Goal: Find specific page/section: Find specific page/section

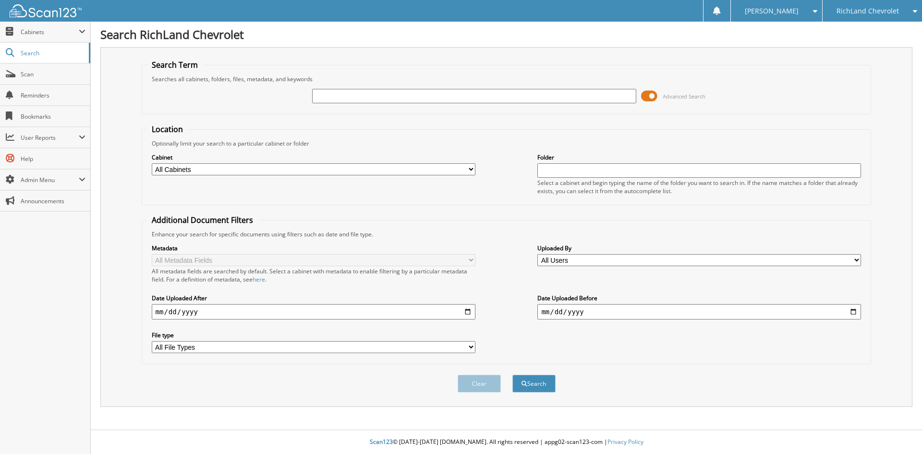
click at [367, 98] on input "text" at bounding box center [474, 96] width 324 height 14
type input "25GT5726"
click at [513, 375] on button "Search" at bounding box center [534, 384] width 43 height 18
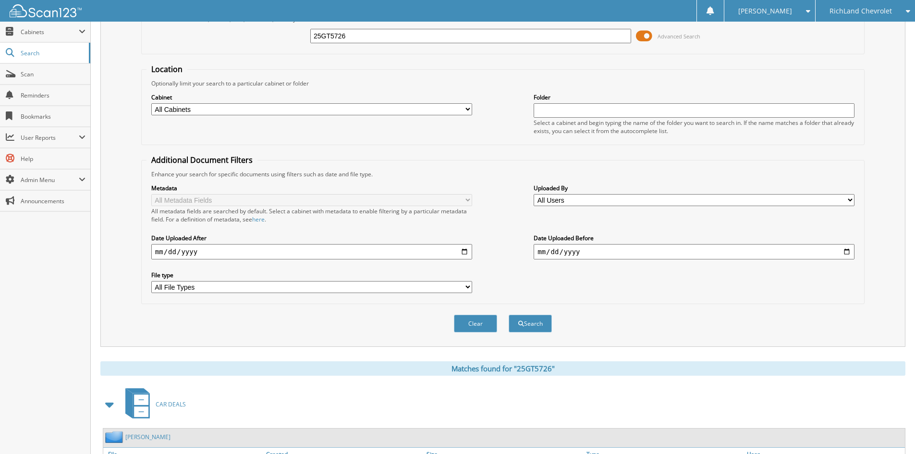
scroll to position [176, 0]
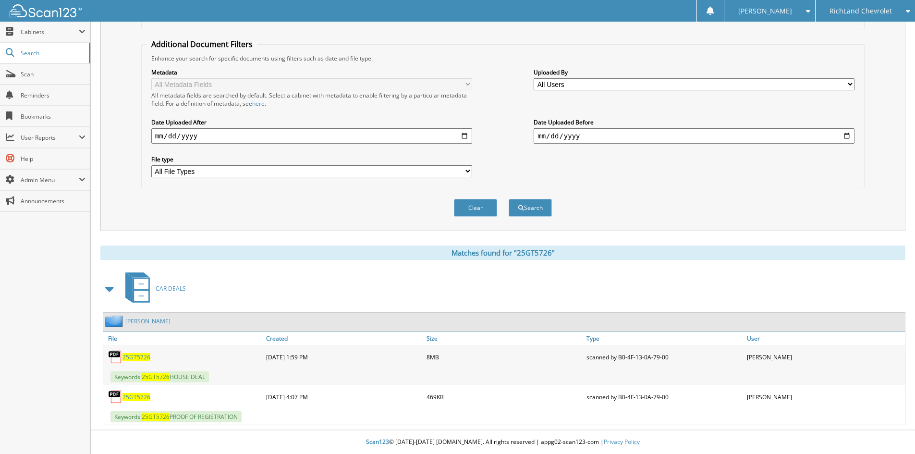
click at [134, 358] on span "25GT5726" at bounding box center [136, 357] width 28 height 8
